Goal: Information Seeking & Learning: Learn about a topic

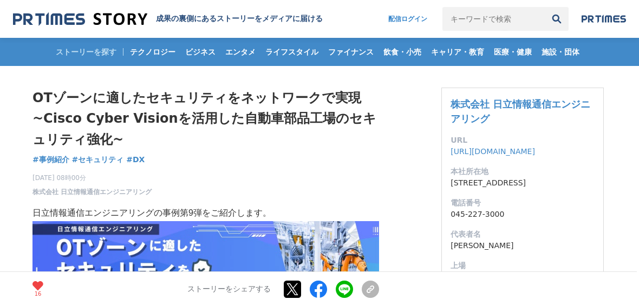
click at [119, 16] on img at bounding box center [80, 19] width 134 height 15
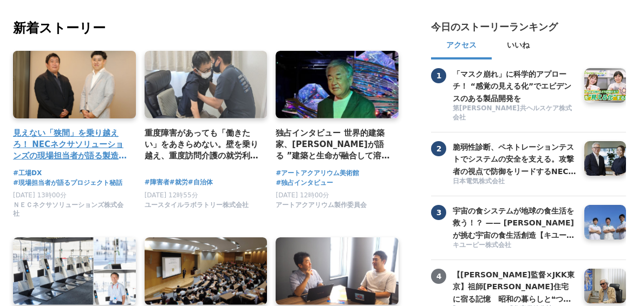
scroll to position [73, 0]
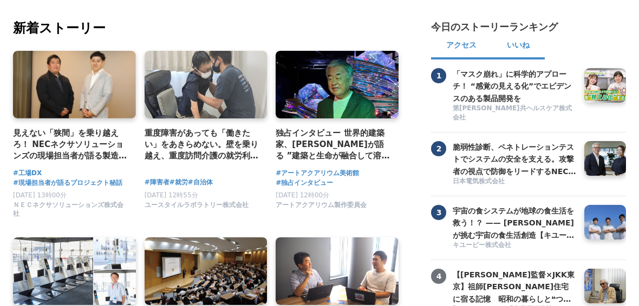
click at [524, 53] on button "いいね" at bounding box center [518, 47] width 53 height 26
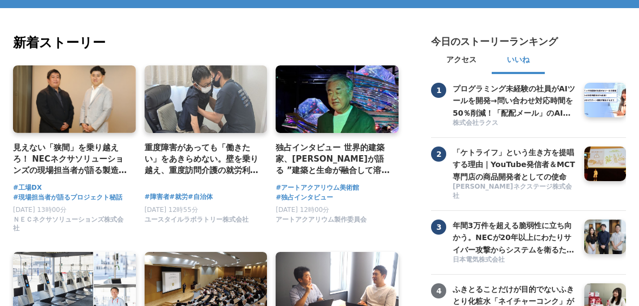
scroll to position [0, 0]
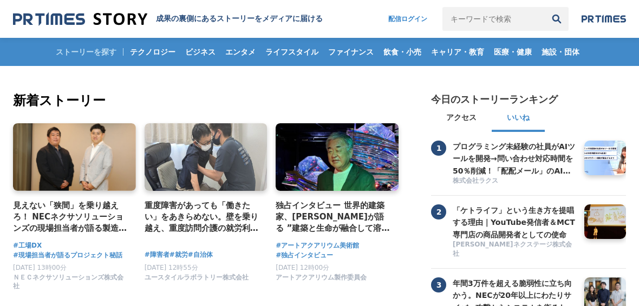
click at [490, 25] on input "キーワードで検索" at bounding box center [493, 19] width 102 height 24
type input "i"
type input "k"
type input "機能安全"
click at [545, 7] on button "検索" at bounding box center [557, 19] width 24 height 24
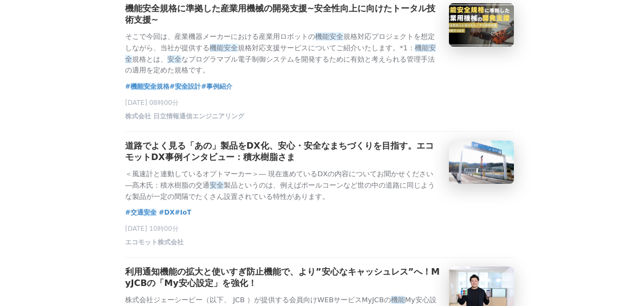
scroll to position [142, 0]
click at [143, 90] on em "安全" at bounding box center [149, 86] width 13 height 8
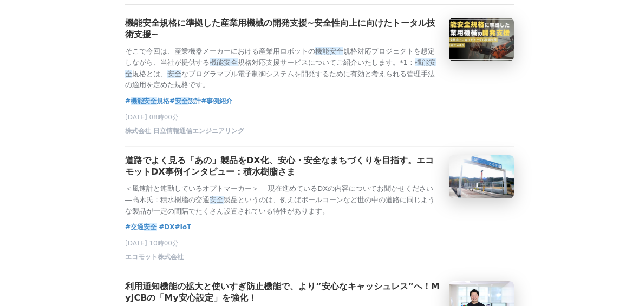
scroll to position [0, 0]
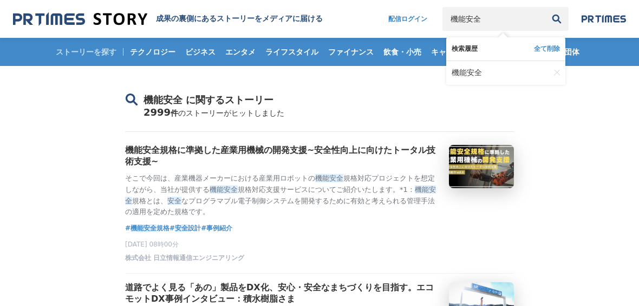
click at [501, 25] on input "機能安全" at bounding box center [493, 19] width 102 height 24
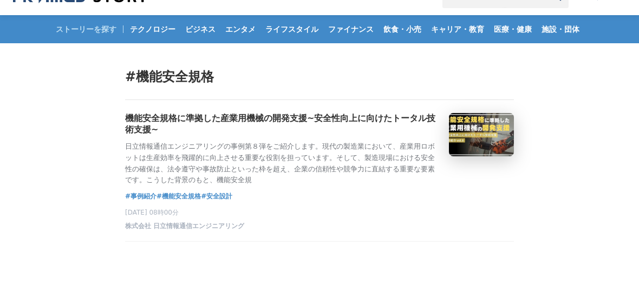
scroll to position [22, 0]
